Goal: Task Accomplishment & Management: Manage account settings

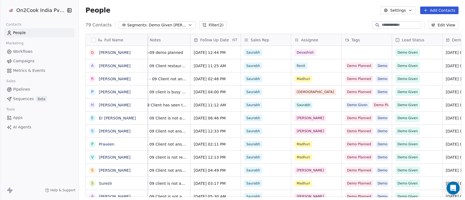
scroll to position [0, 217]
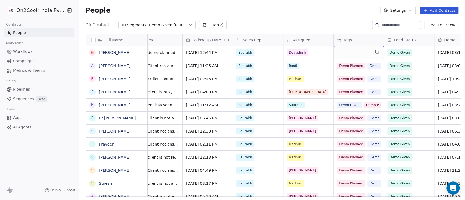
click at [350, 51] on div "grid" at bounding box center [359, 52] width 50 height 13
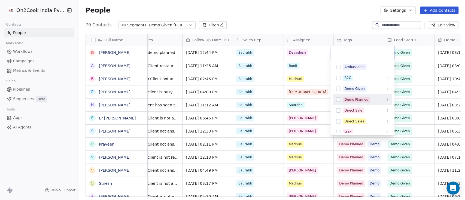
click at [348, 98] on div "Demo Planned" at bounding box center [357, 99] width 24 height 5
click at [349, 90] on div "Demo Given" at bounding box center [355, 88] width 20 height 5
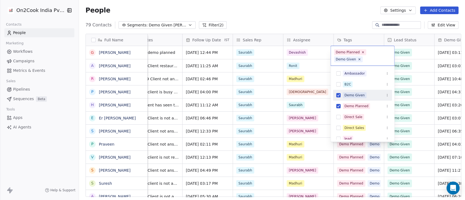
click at [349, 90] on div "Demo Given" at bounding box center [362, 95] width 59 height 11
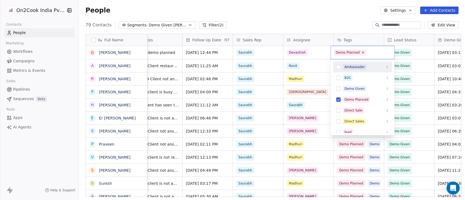
click at [336, 16] on html "On2Cook India Pvt. Ltd. Contacts People Marketing Workflows Campaigns Metrics &…" at bounding box center [232, 100] width 465 height 200
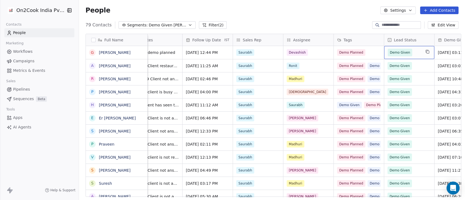
click at [412, 54] on span "Demo Given" at bounding box center [404, 53] width 33 height 8
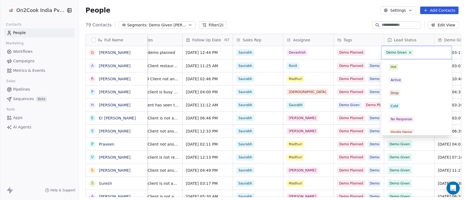
scroll to position [83, 0]
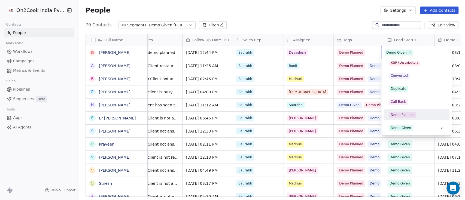
click at [405, 110] on div "Demo Planned" at bounding box center [417, 115] width 66 height 11
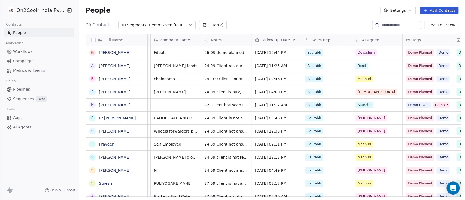
scroll to position [0, 148]
click at [205, 54] on span "26-09 demo planned" at bounding box center [225, 52] width 40 height 5
click at [201, 52] on textarea "**********" at bounding box center [225, 54] width 53 height 17
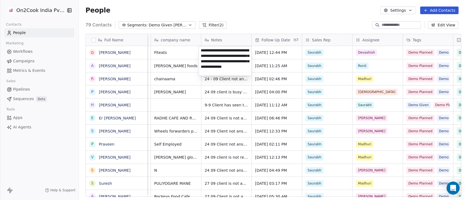
type textarea "**********"
click at [264, 12] on html "On2Cook India Pvt. Ltd. Contacts People Marketing Workflows Campaigns Metrics &…" at bounding box center [232, 100] width 465 height 200
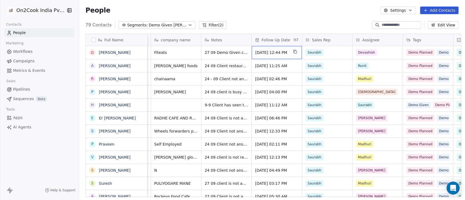
click at [265, 52] on span "[DATE] 12:44 PM" at bounding box center [271, 52] width 33 height 5
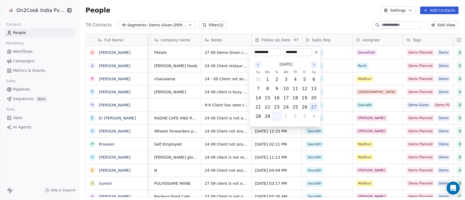
click at [277, 114] on button "30" at bounding box center [277, 116] width 9 height 9
click at [290, 13] on html "On2Cook India Pvt. Ltd. Contacts People Marketing Workflows Campaigns Metrics &…" at bounding box center [232, 100] width 465 height 200
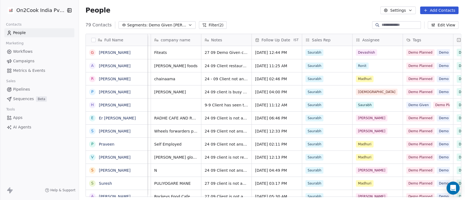
click at [270, 9] on div "People Settings Add Contacts" at bounding box center [272, 11] width 373 height 8
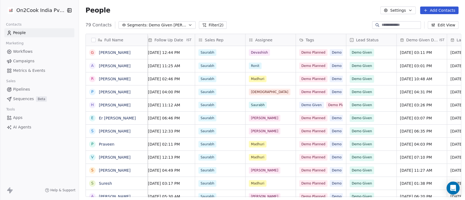
scroll to position [0, 512]
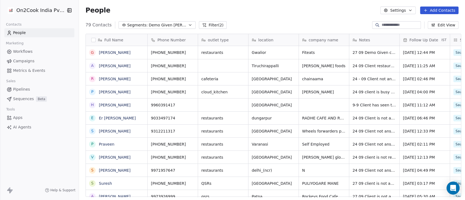
scroll to position [171, 383]
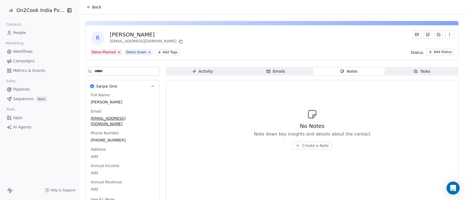
click at [91, 3] on button "Back" at bounding box center [93, 7] width 21 height 10
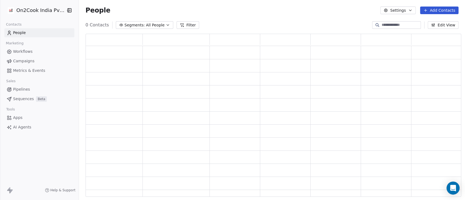
scroll to position [158, 370]
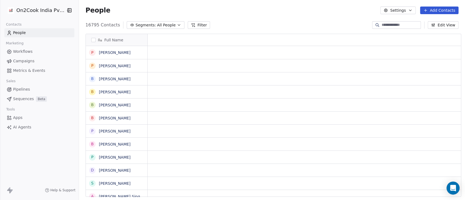
click at [162, 26] on span "All People" at bounding box center [166, 25] width 19 height 6
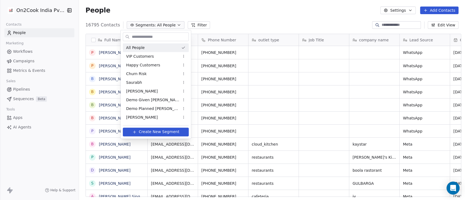
scroll to position [171, 383]
click at [153, 106] on span "Demo Planned Sam" at bounding box center [152, 109] width 53 height 6
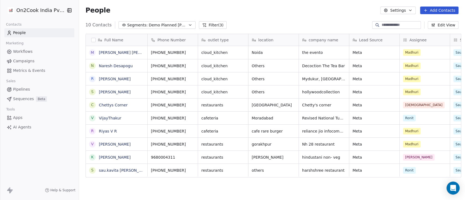
scroll to position [5, 0]
click at [390, 25] on input at bounding box center [401, 24] width 38 height 5
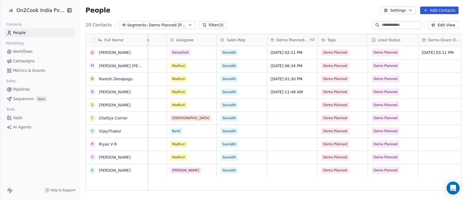
scroll to position [0, 245]
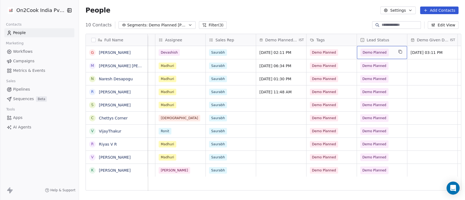
click at [392, 55] on div "Demo Planned" at bounding box center [382, 52] width 50 height 13
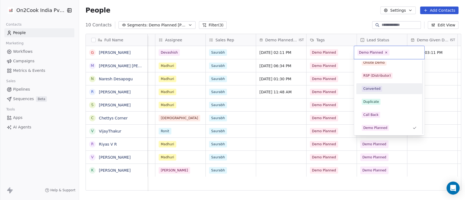
scroll to position [106, 0]
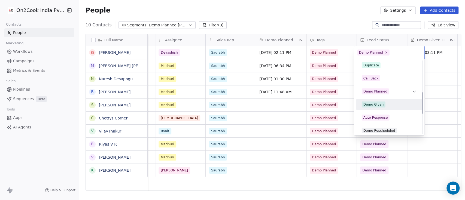
click at [382, 102] on div "Demo Given" at bounding box center [374, 104] width 20 height 5
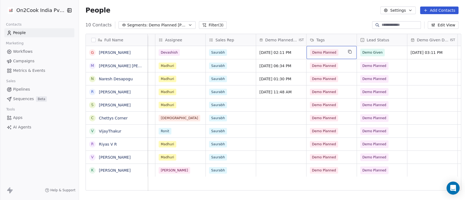
click at [343, 53] on div "Demo Planned" at bounding box center [332, 52] width 50 height 13
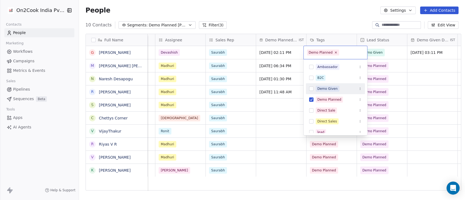
click at [333, 85] on div "Demo Given" at bounding box center [335, 89] width 59 height 9
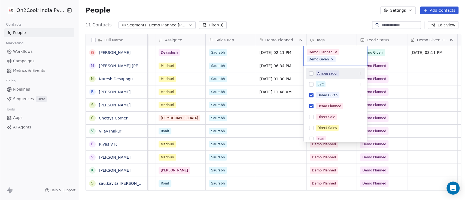
click at [339, 19] on html "On2Cook India Pvt. Ltd. Contacts People Marketing Workflows Campaigns Metrics &…" at bounding box center [232, 100] width 465 height 200
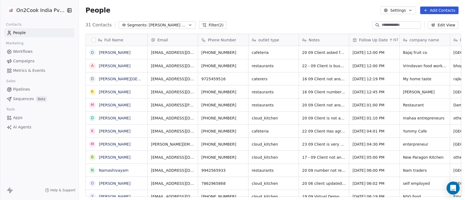
scroll to position [171, 383]
click at [149, 25] on span "Sam Follow Up" at bounding box center [168, 25] width 38 height 6
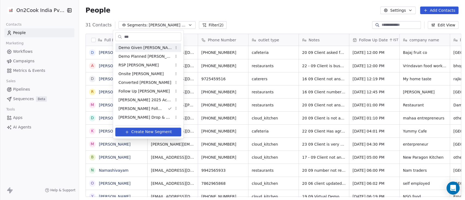
click at [252, 17] on html "On2Cook India Pvt. Ltd. Contacts People Marketing Workflows Campaigns Metrics &…" at bounding box center [232, 100] width 465 height 200
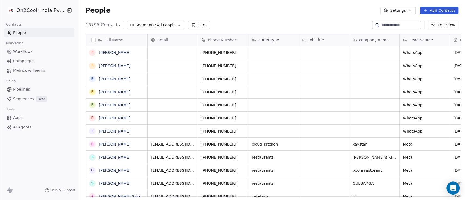
scroll to position [171, 383]
click at [397, 25] on input at bounding box center [401, 24] width 38 height 5
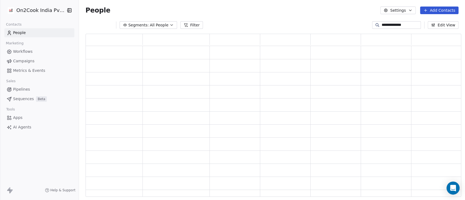
scroll to position [158, 370]
type input "*"
type input "******"
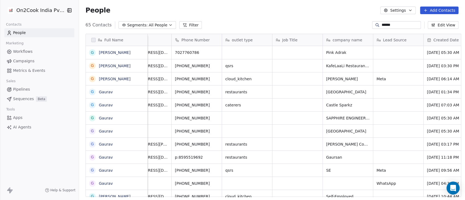
scroll to position [0, 0]
